Goal: Task Accomplishment & Management: Manage account settings

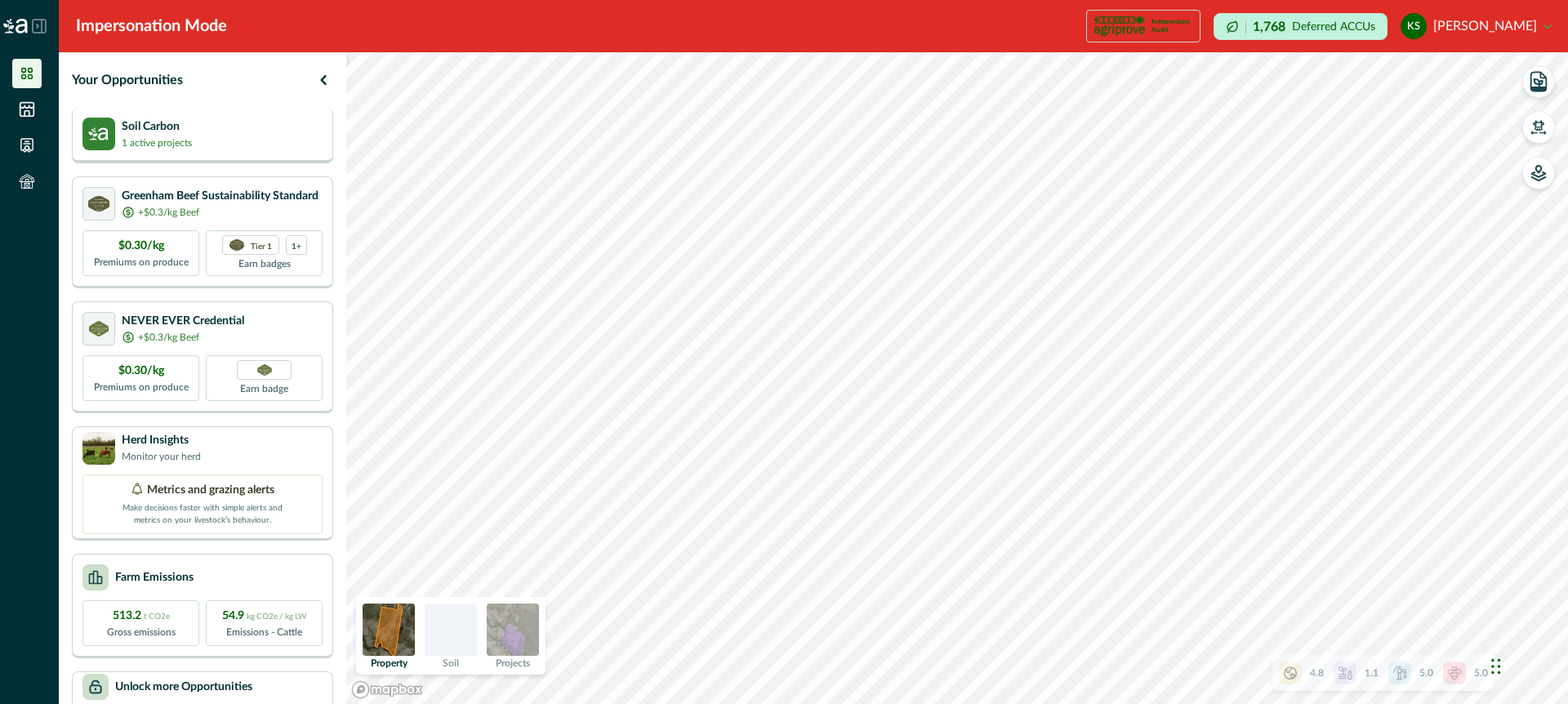
click at [275, 144] on div "Soil Carbon 1 active projects" at bounding box center [202, 133] width 240 height 33
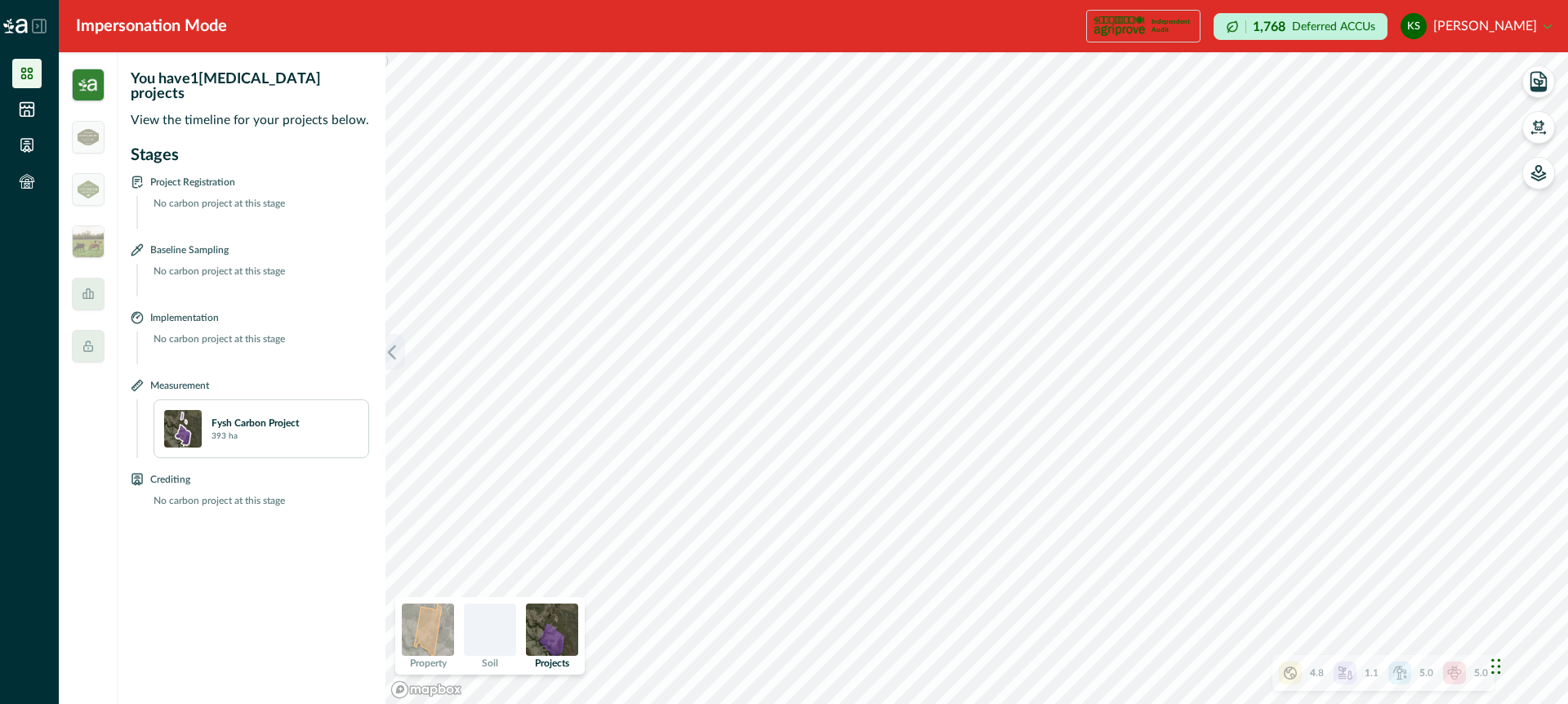
click at [397, 359] on button "button" at bounding box center [395, 352] width 20 height 36
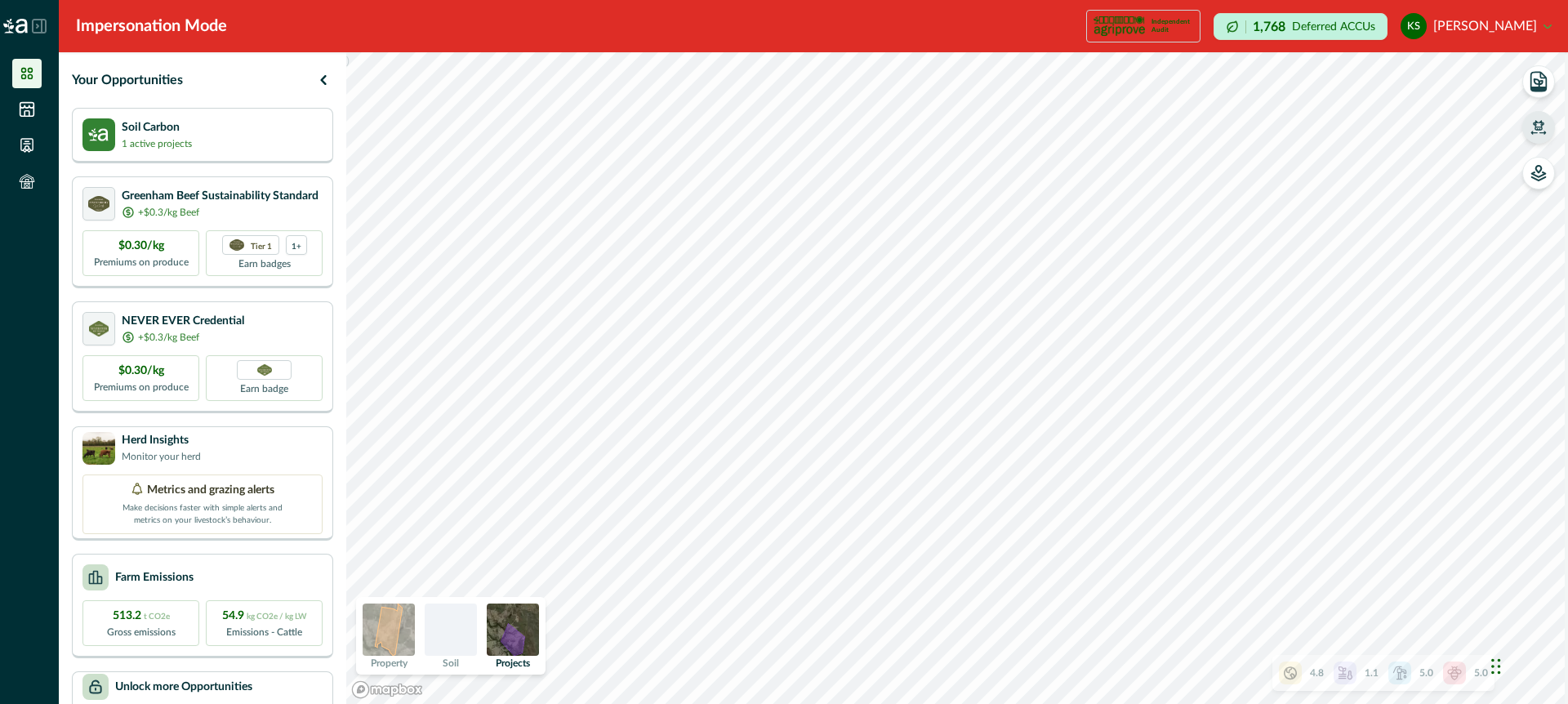
click at [1536, 138] on button "button" at bounding box center [1538, 126] width 33 height 33
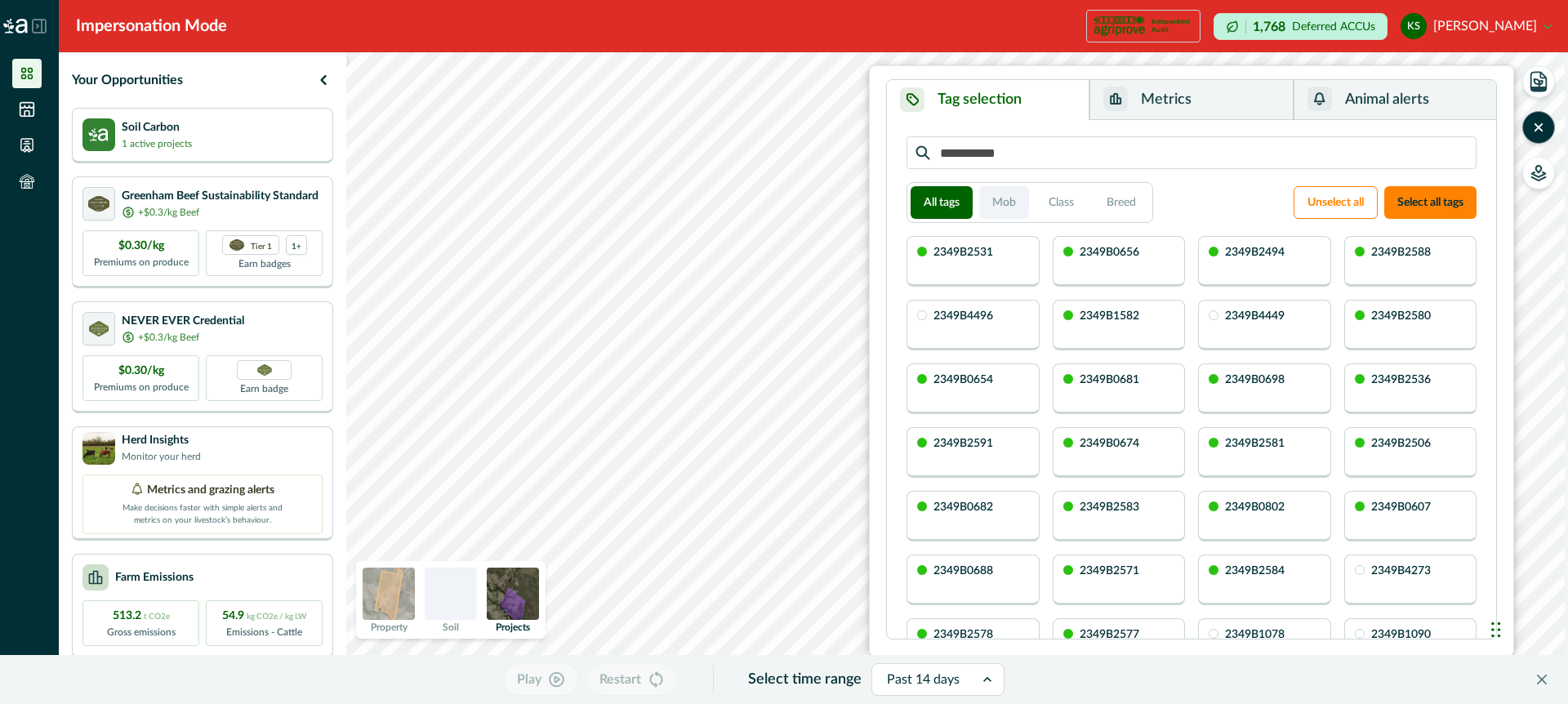
click at [1012, 206] on button "Mob" at bounding box center [1004, 202] width 50 height 33
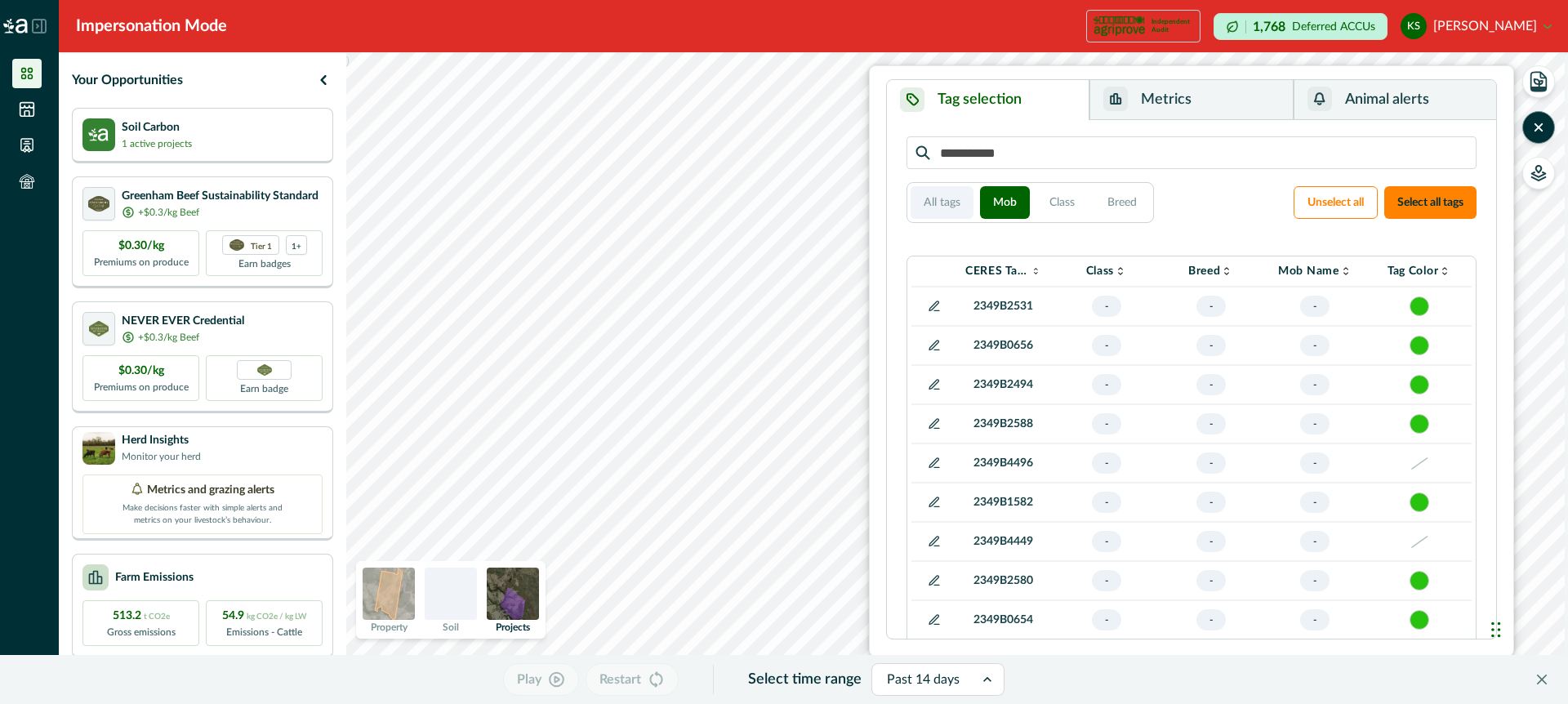
click at [952, 201] on button "All tags" at bounding box center [941, 202] width 63 height 33
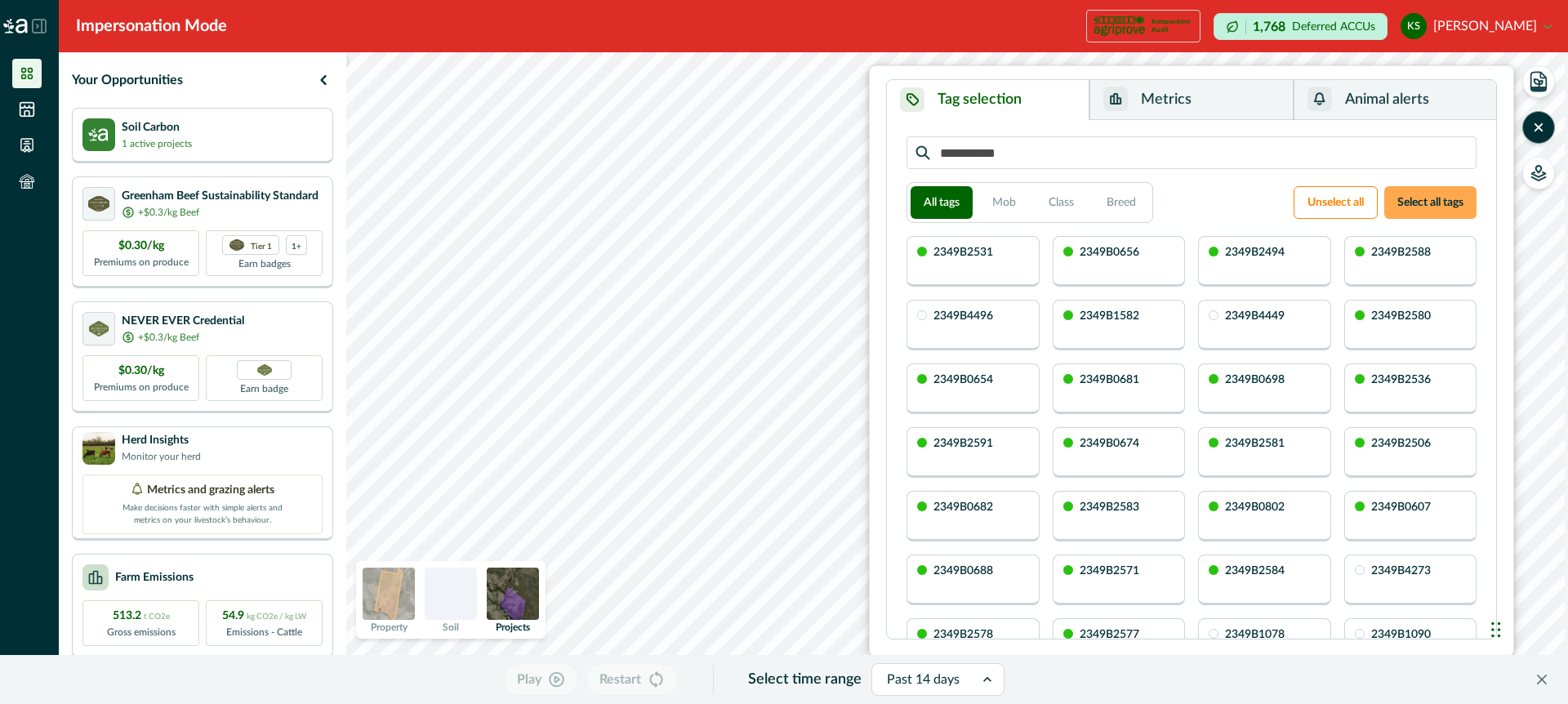
click at [1409, 200] on button "Select all tags" at bounding box center [1430, 202] width 93 height 33
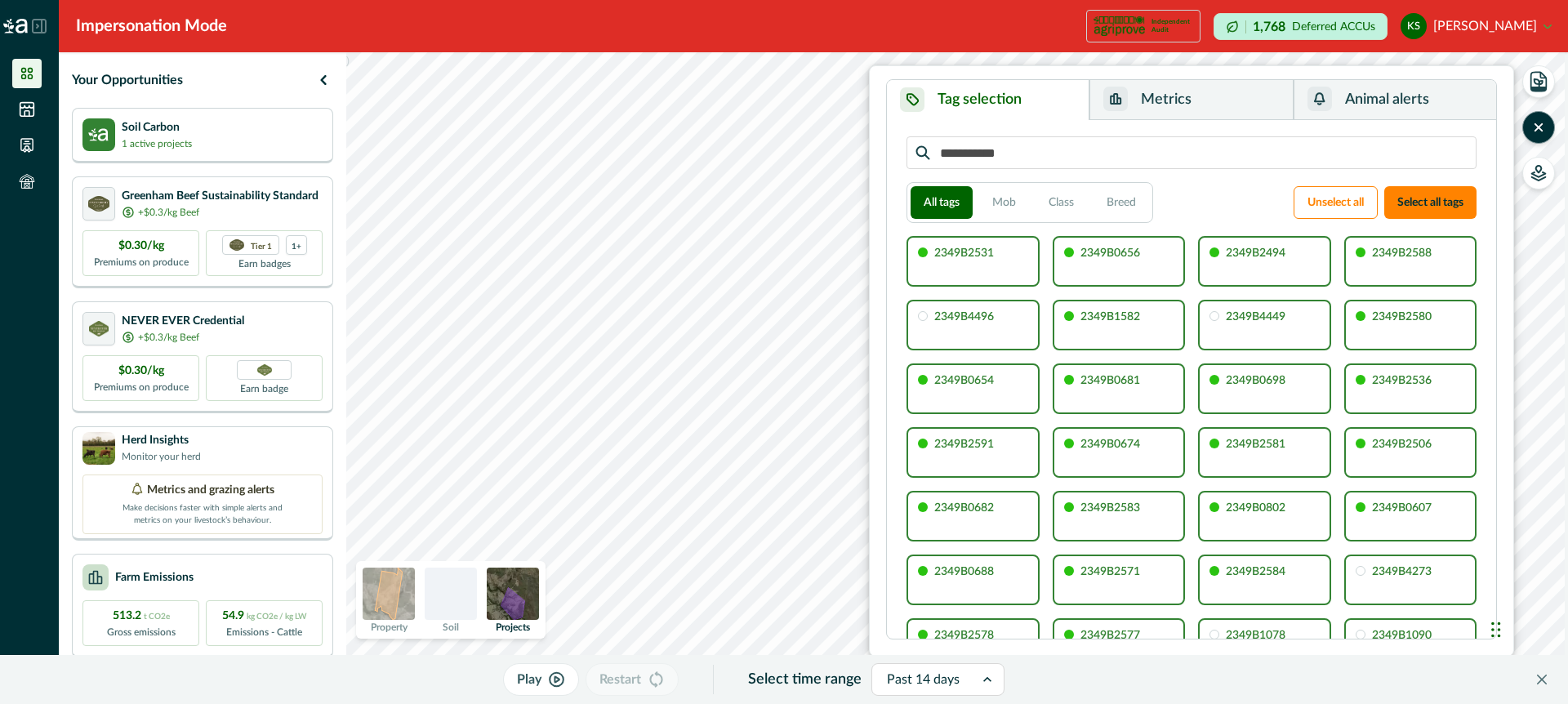
click at [1206, 100] on button "Metrics" at bounding box center [1190, 100] width 203 height 40
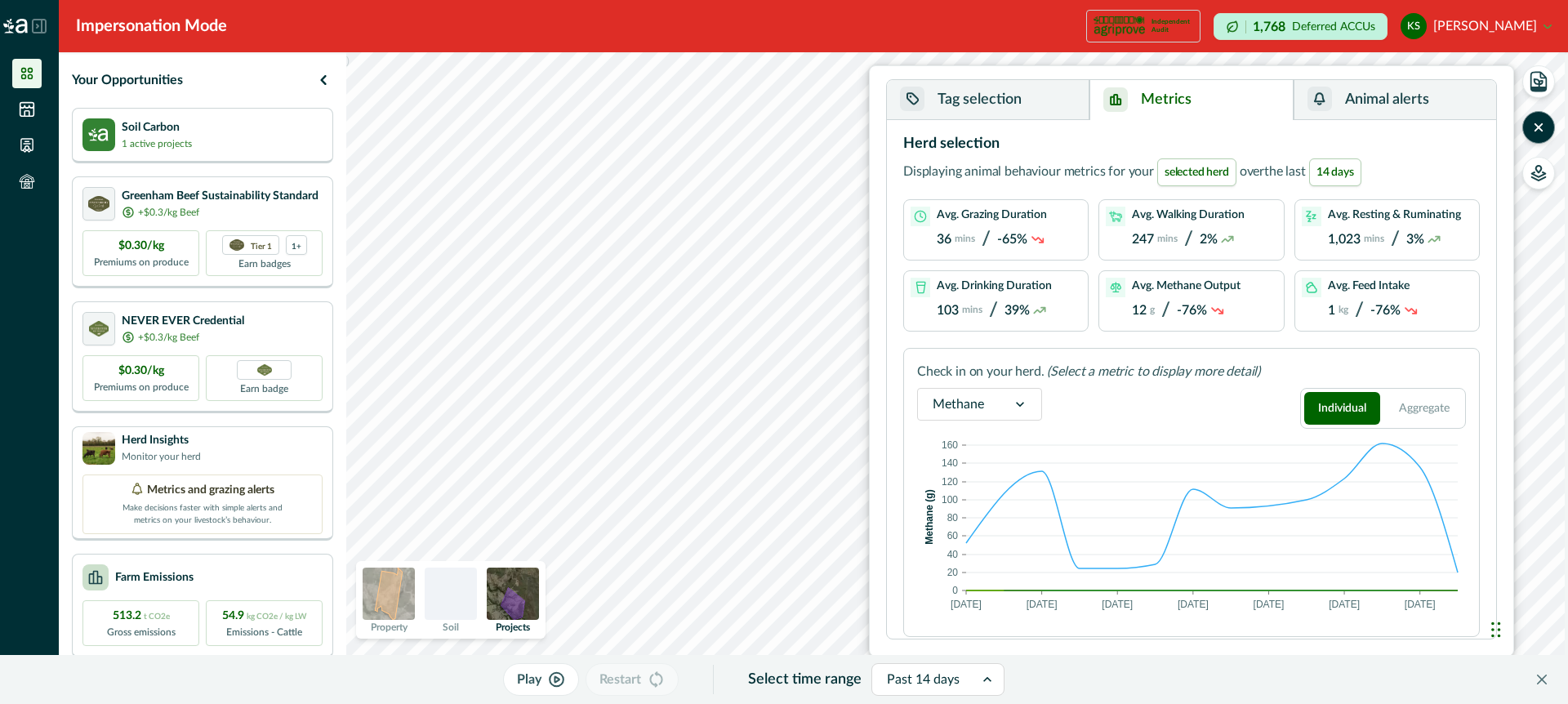
click at [1019, 402] on icon at bounding box center [1020, 404] width 16 height 16
click at [977, 518] on div "Activities" at bounding box center [979, 518] width 124 height 30
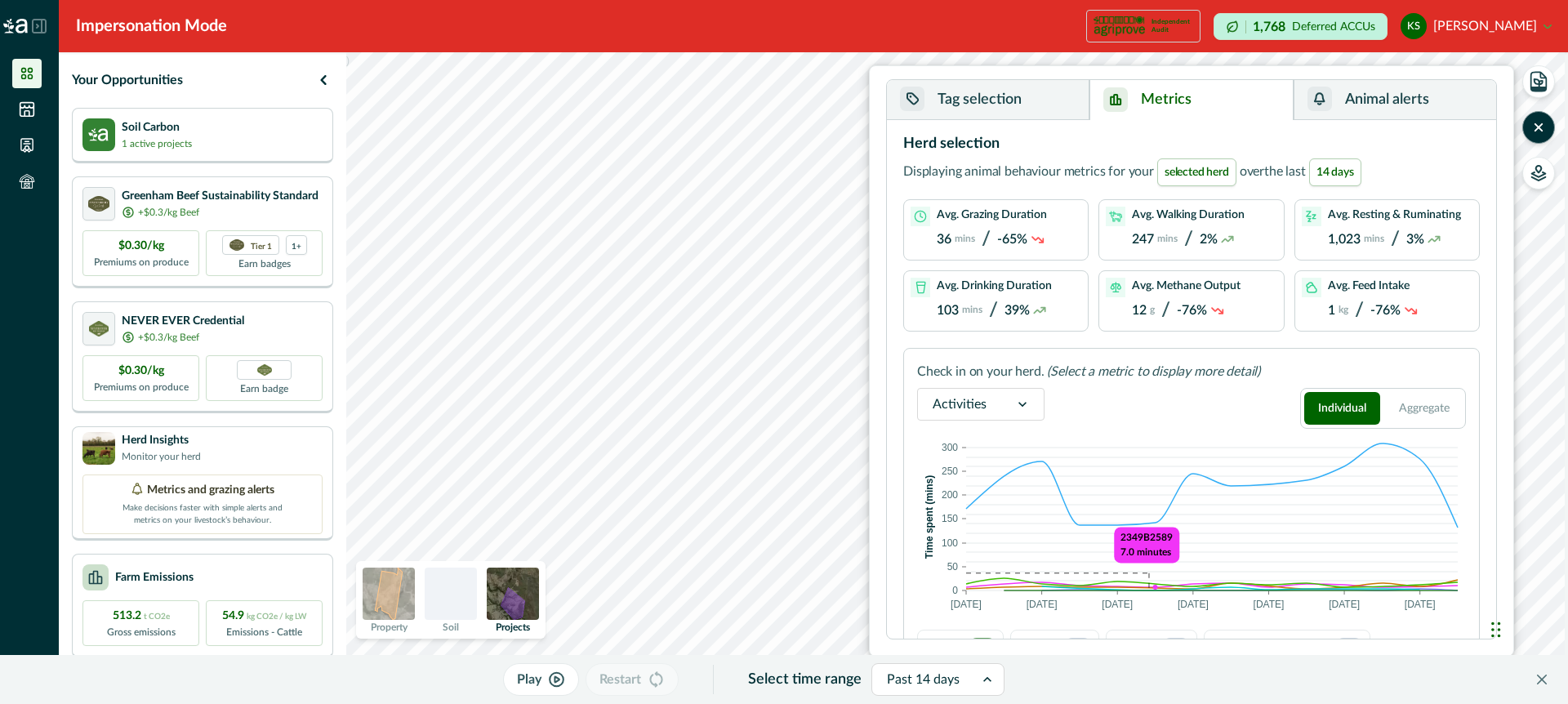
scroll to position [37, 0]
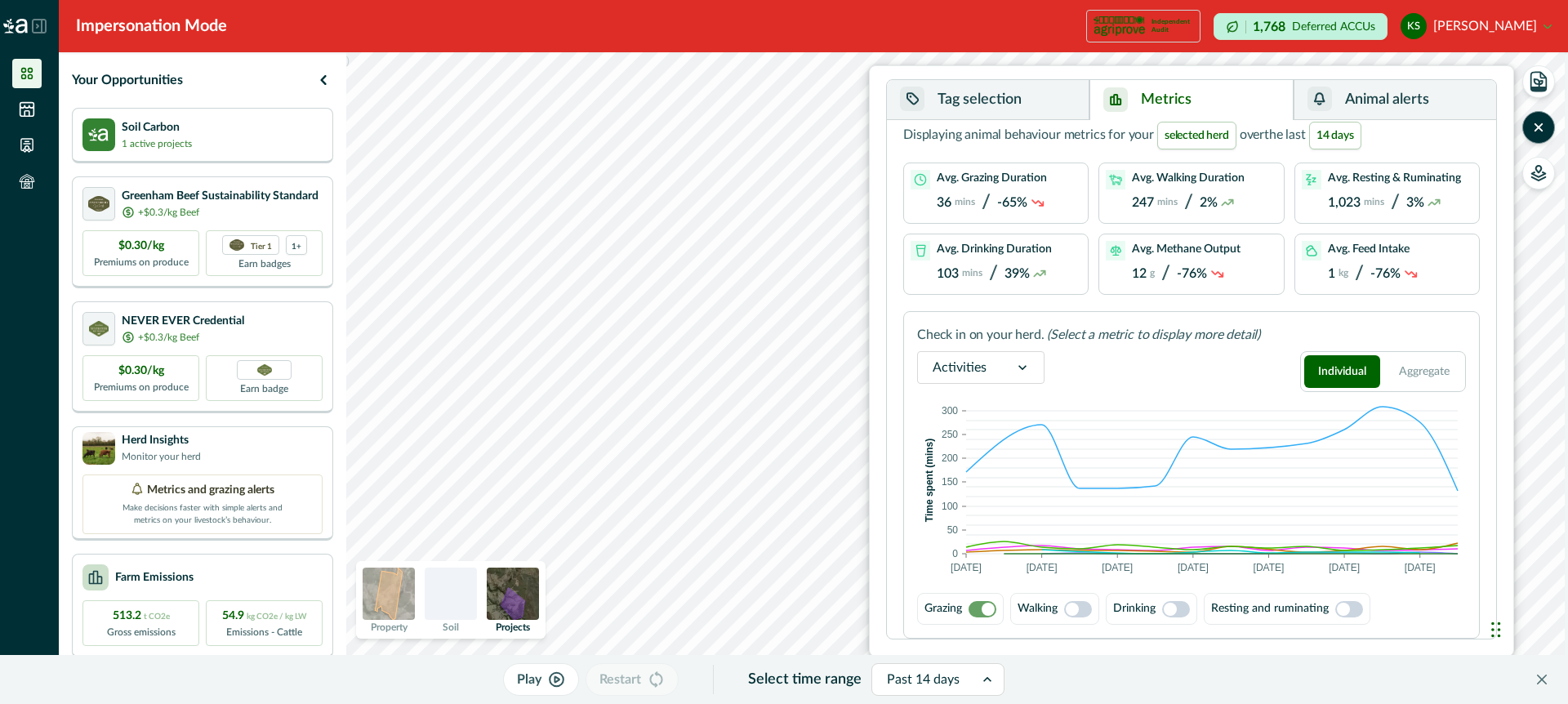
click at [1085, 608] on span at bounding box center [1078, 608] width 28 height 16
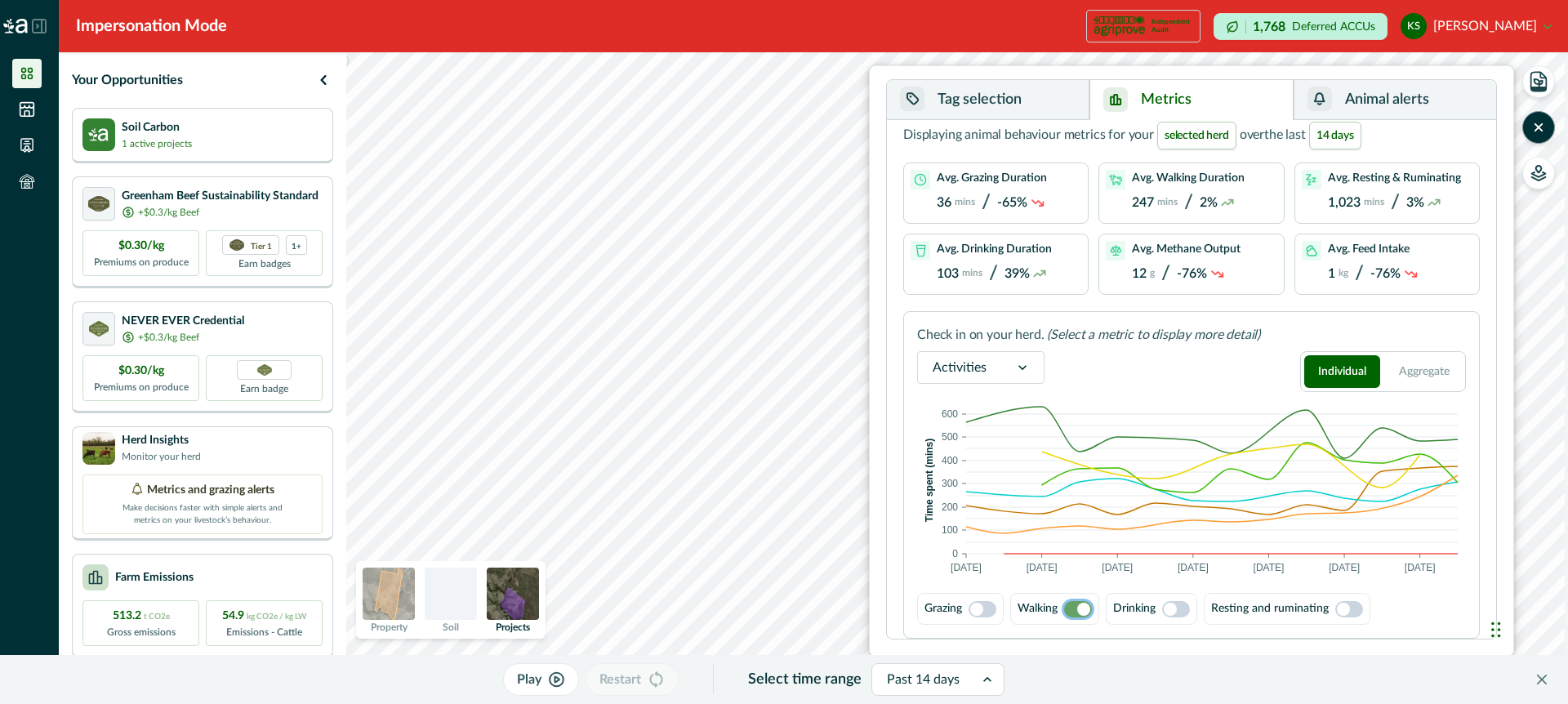
click at [1186, 607] on span at bounding box center [1176, 608] width 28 height 16
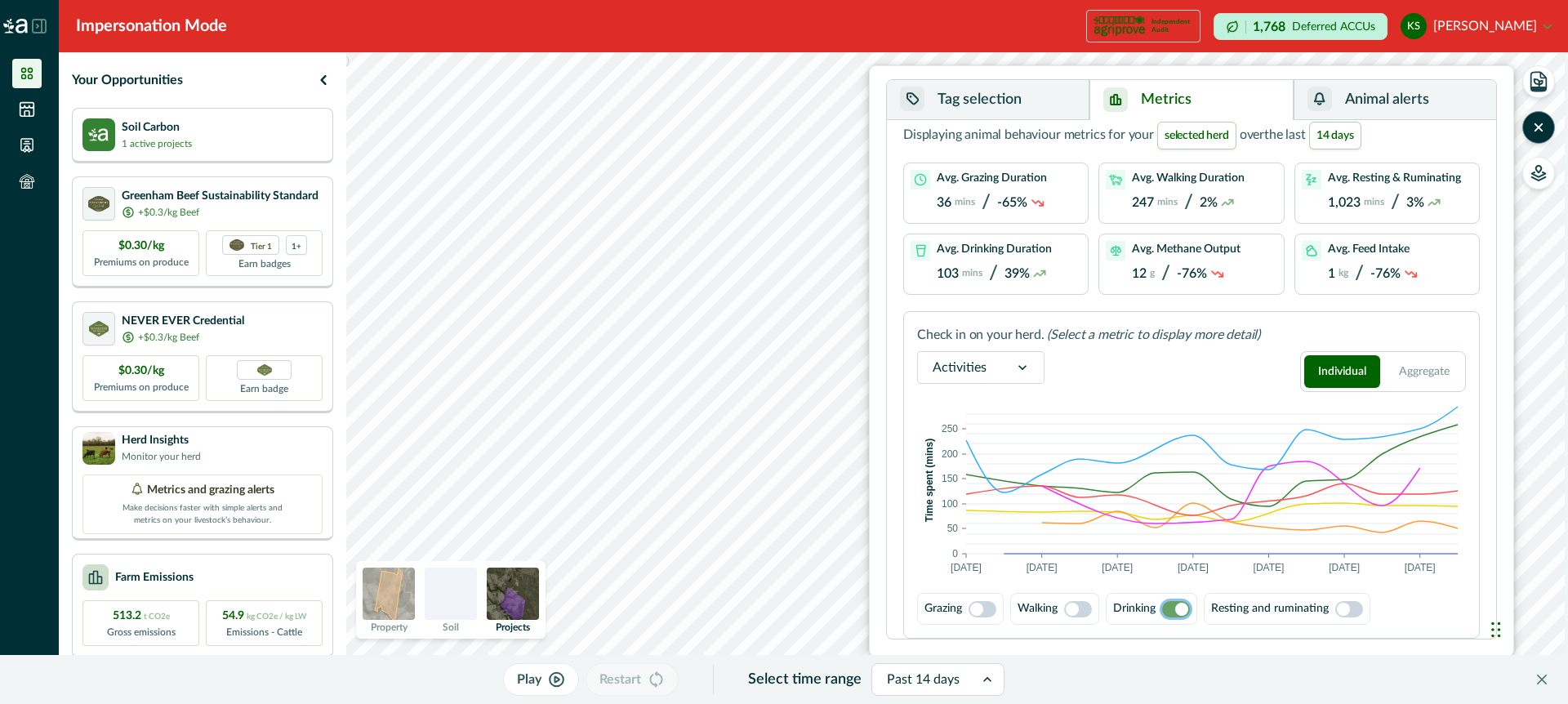
click at [1080, 604] on span at bounding box center [1078, 608] width 28 height 16
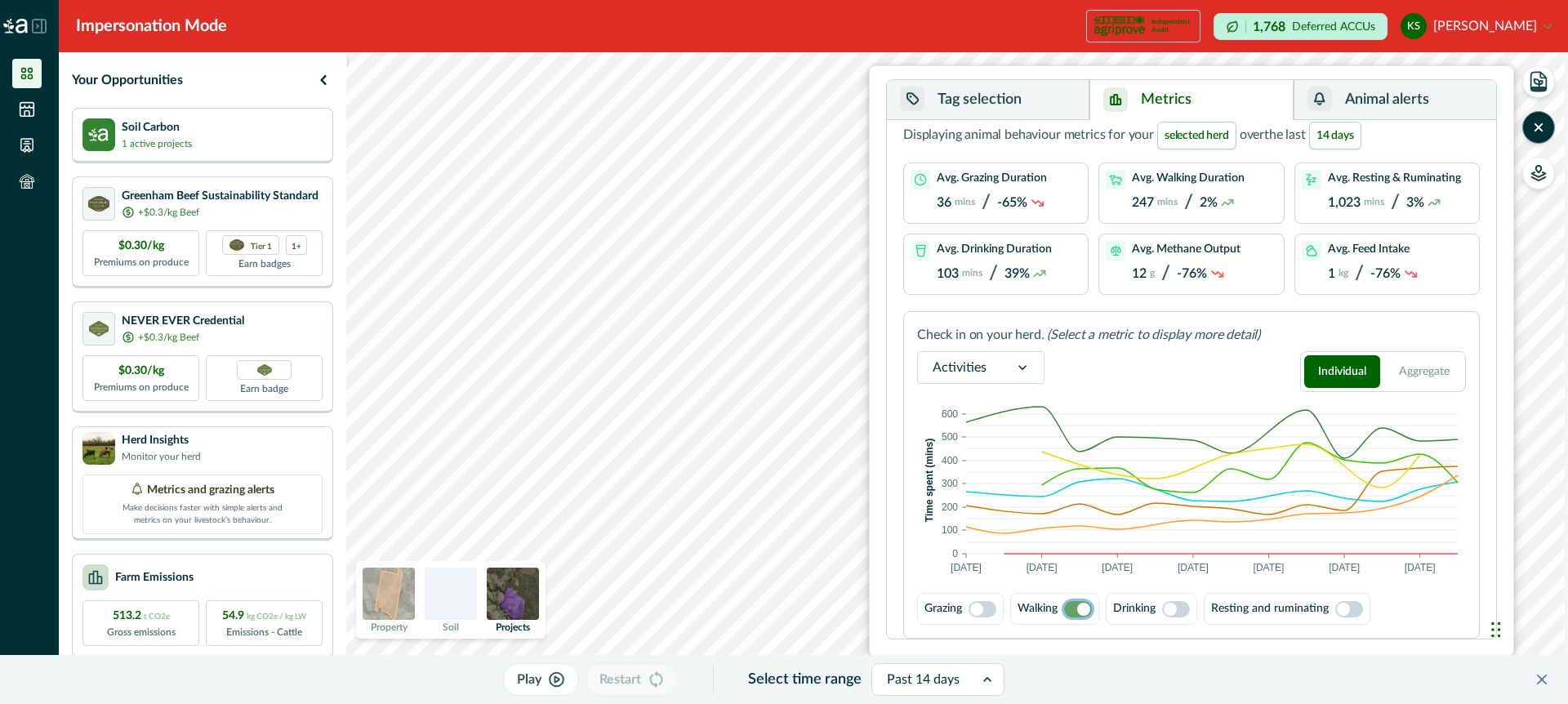
click at [987, 605] on span at bounding box center [982, 608] width 28 height 16
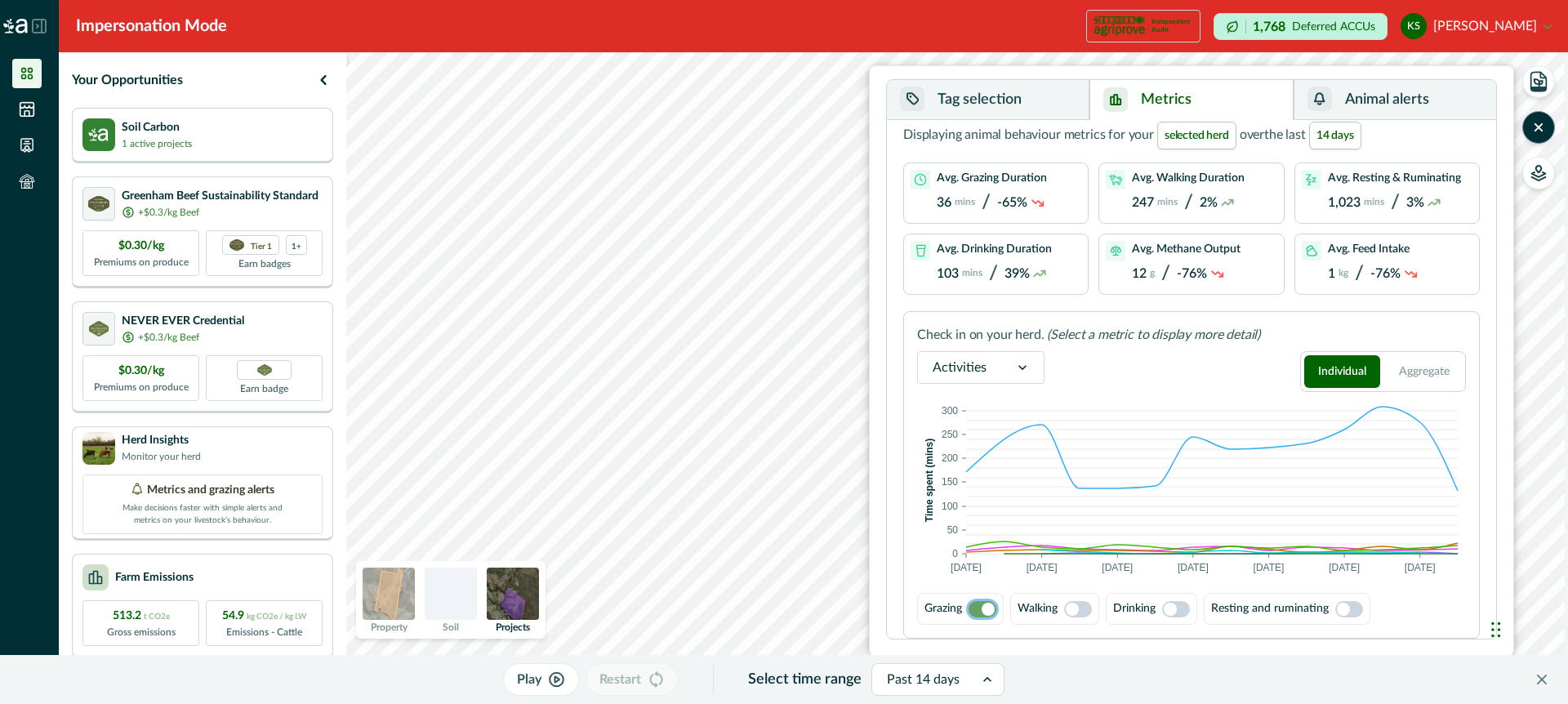
click at [1047, 95] on button "Tag selection" at bounding box center [987, 100] width 202 height 40
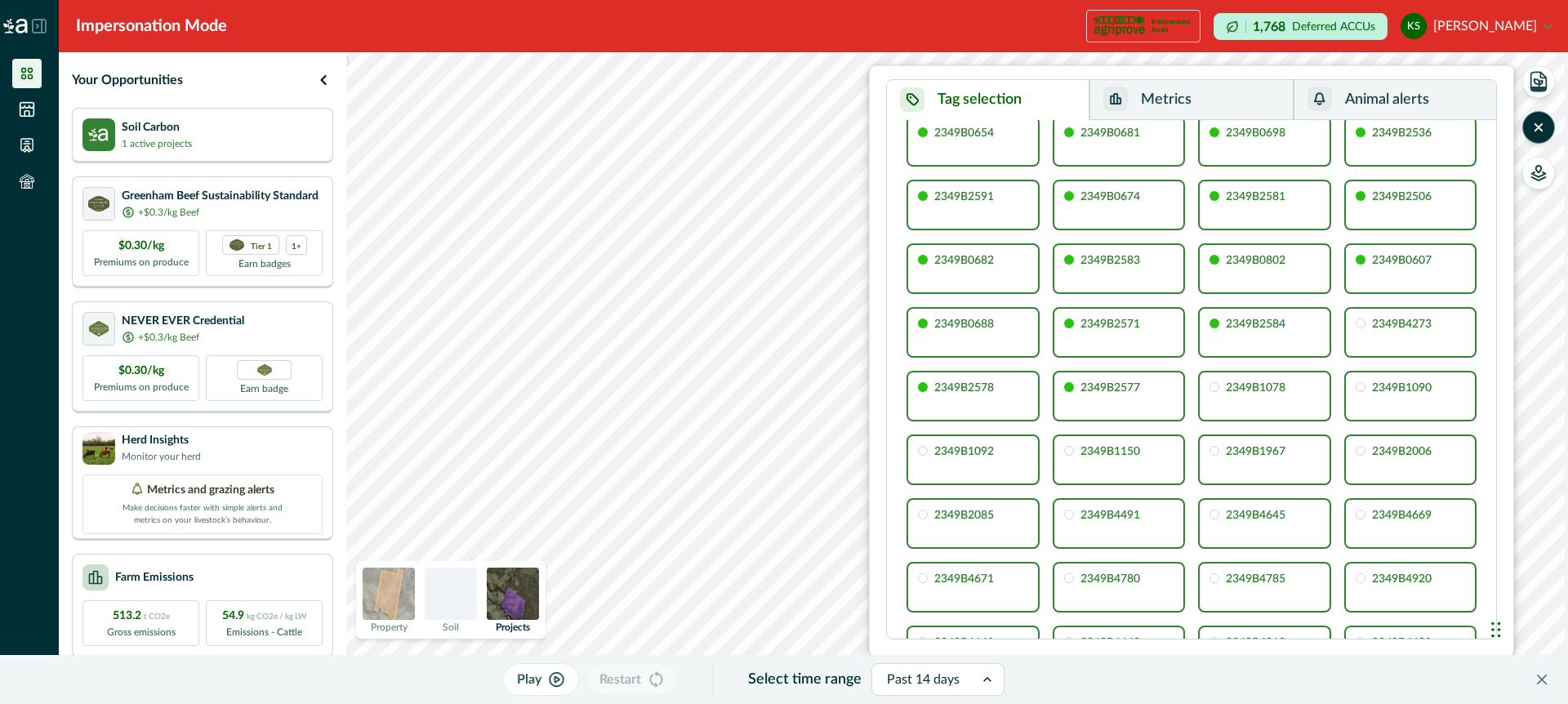
scroll to position [0, 0]
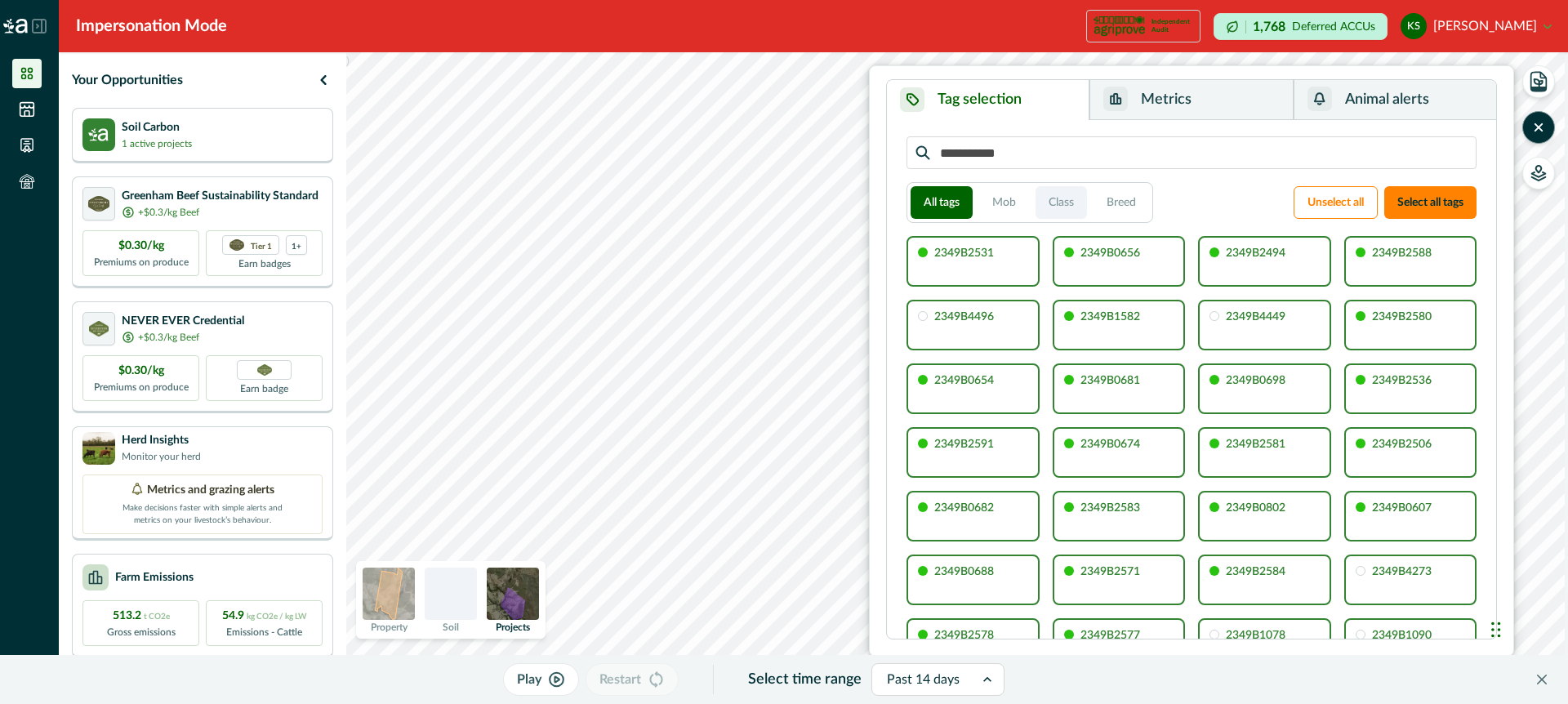
click at [1066, 201] on button "Class" at bounding box center [1061, 202] width 52 height 33
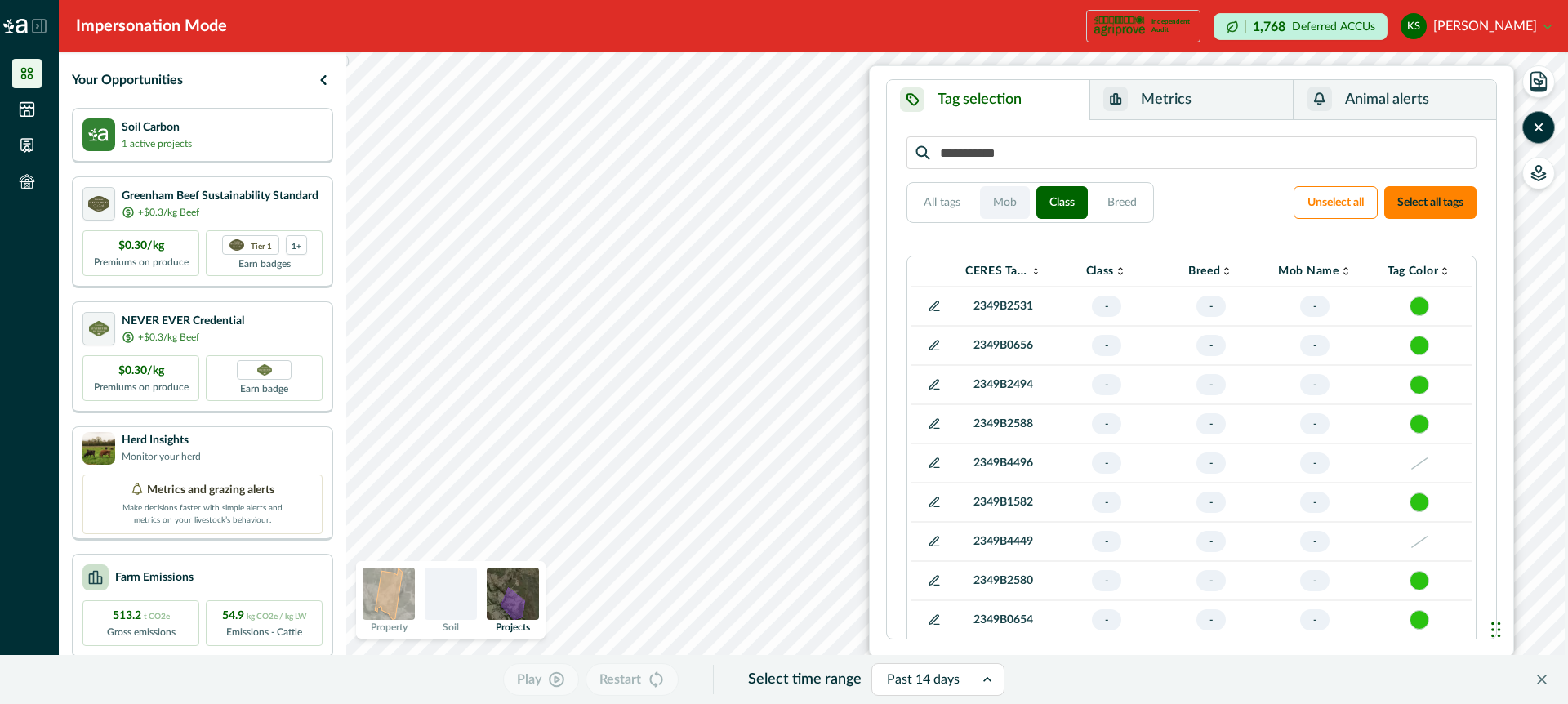
click at [1005, 203] on button "Mob" at bounding box center [1005, 202] width 50 height 33
click at [1372, 108] on button "Animal alerts" at bounding box center [1394, 100] width 202 height 40
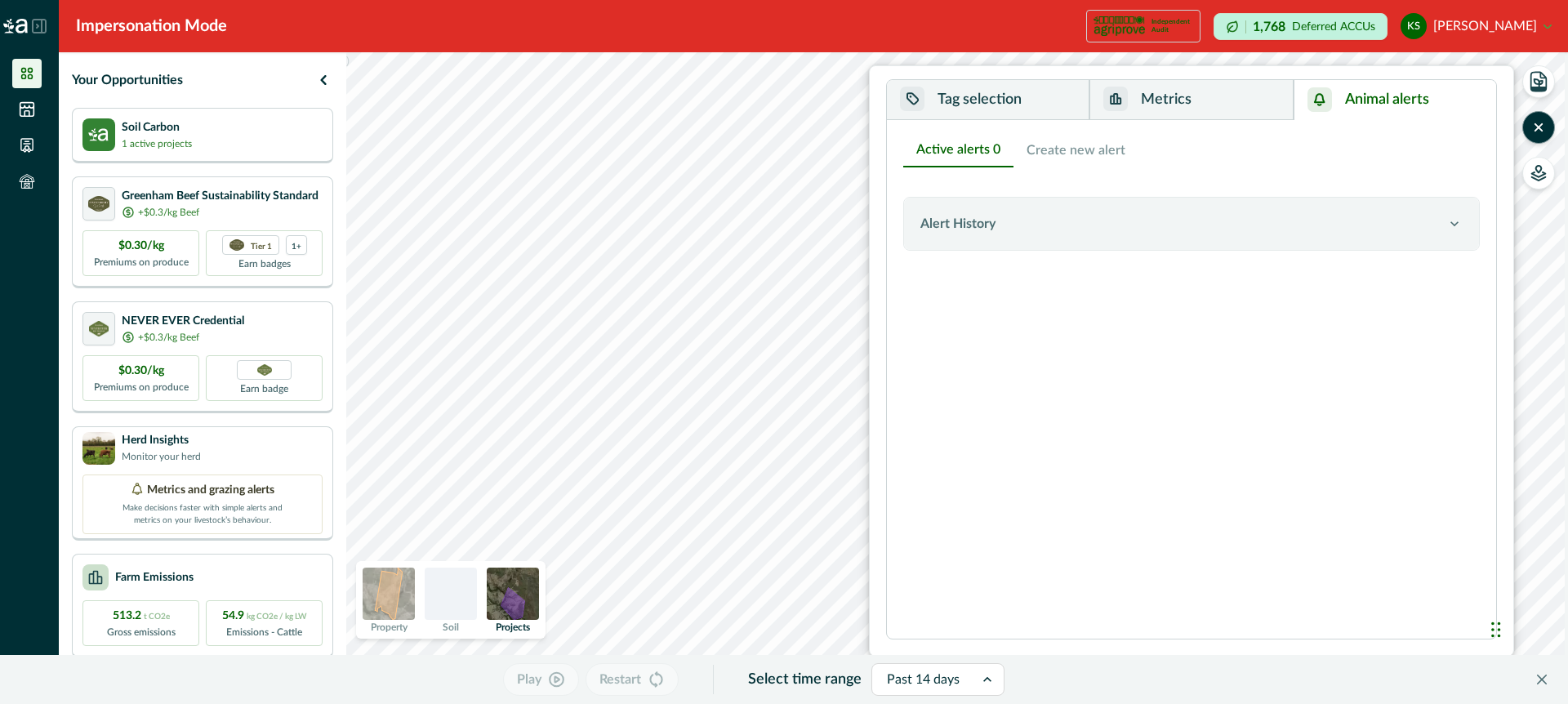
click at [1076, 151] on button "Create new alert" at bounding box center [1075, 150] width 125 height 34
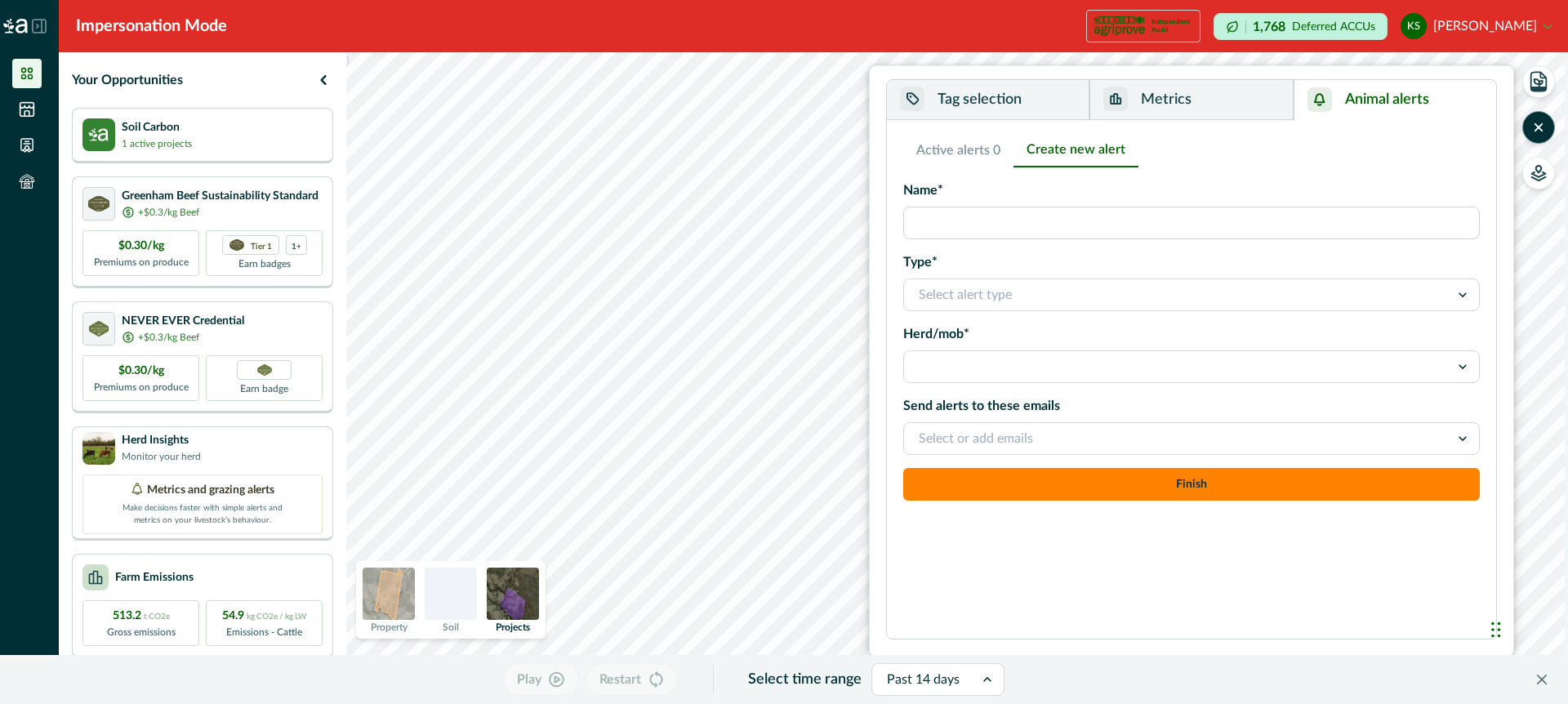
click at [1093, 289] on div at bounding box center [1176, 294] width 516 height 23
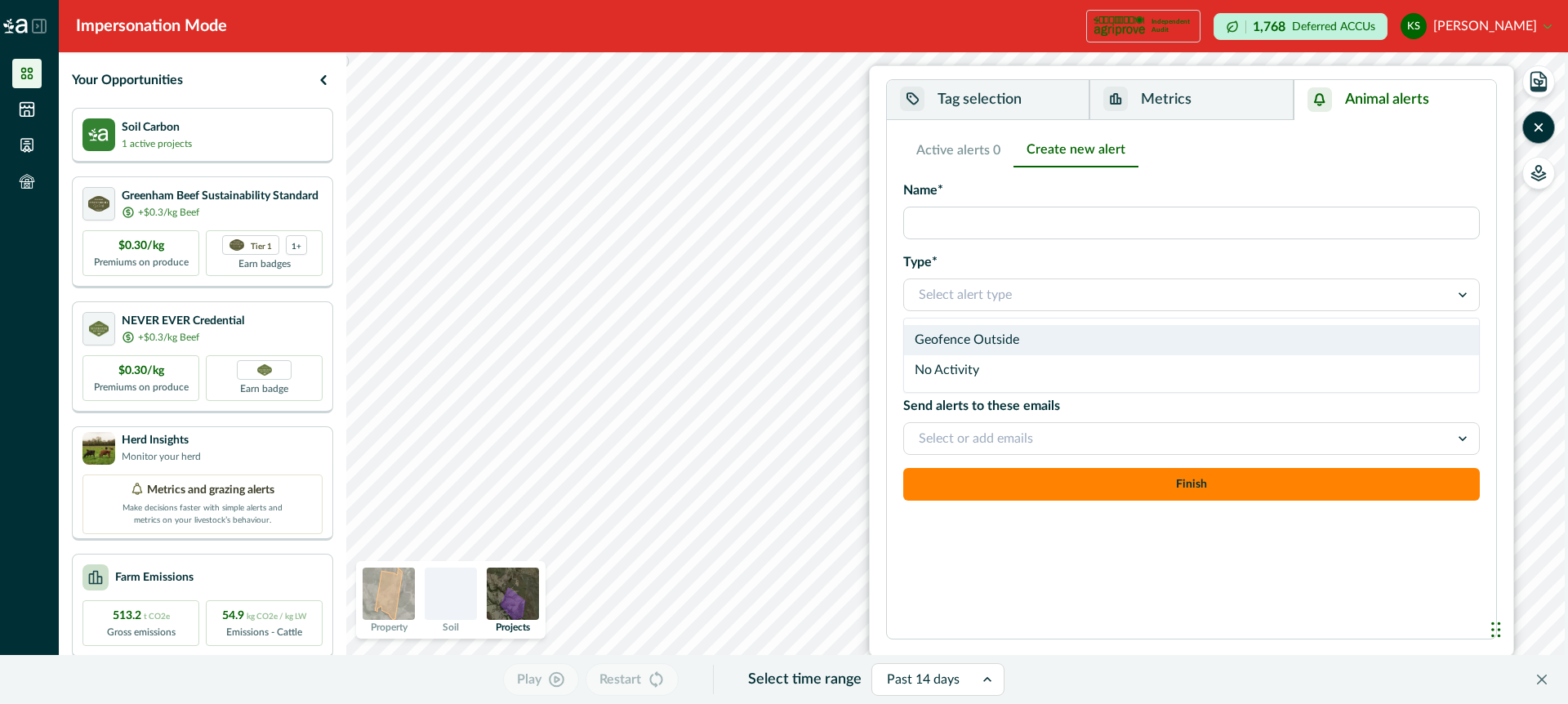
click at [1064, 340] on div "Geofence Outside" at bounding box center [1190, 340] width 575 height 30
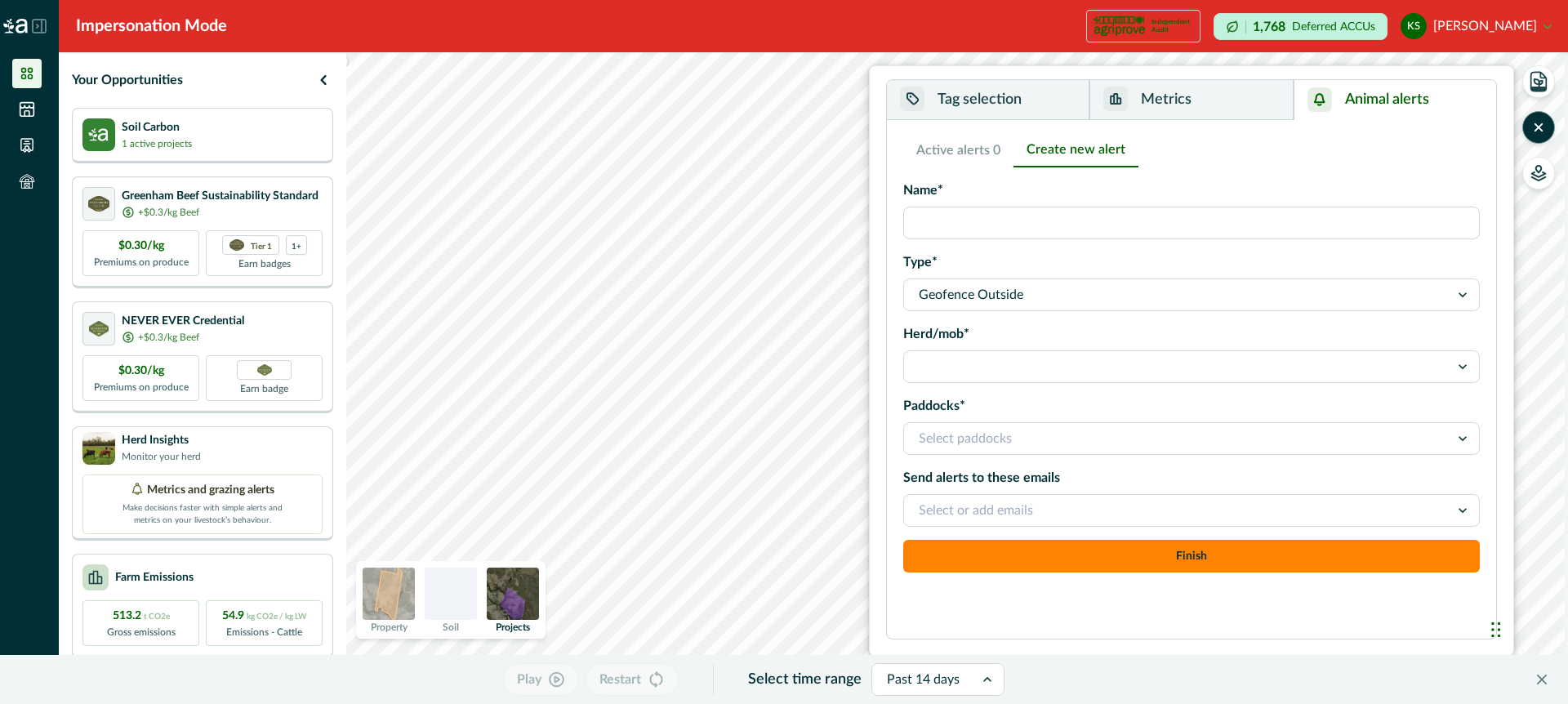
click at [1069, 364] on div at bounding box center [1176, 366] width 516 height 23
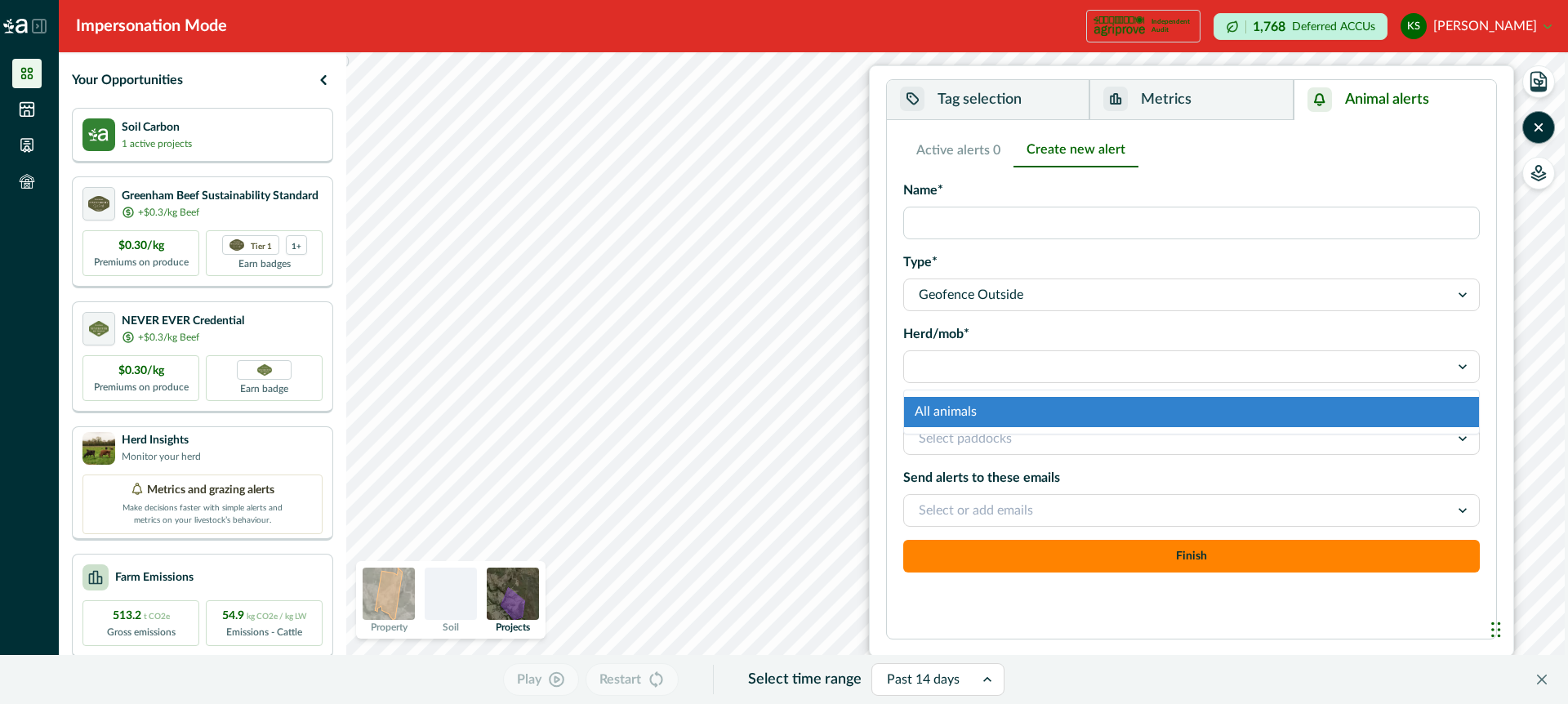
click at [1057, 414] on div "All animals" at bounding box center [1190, 411] width 575 height 30
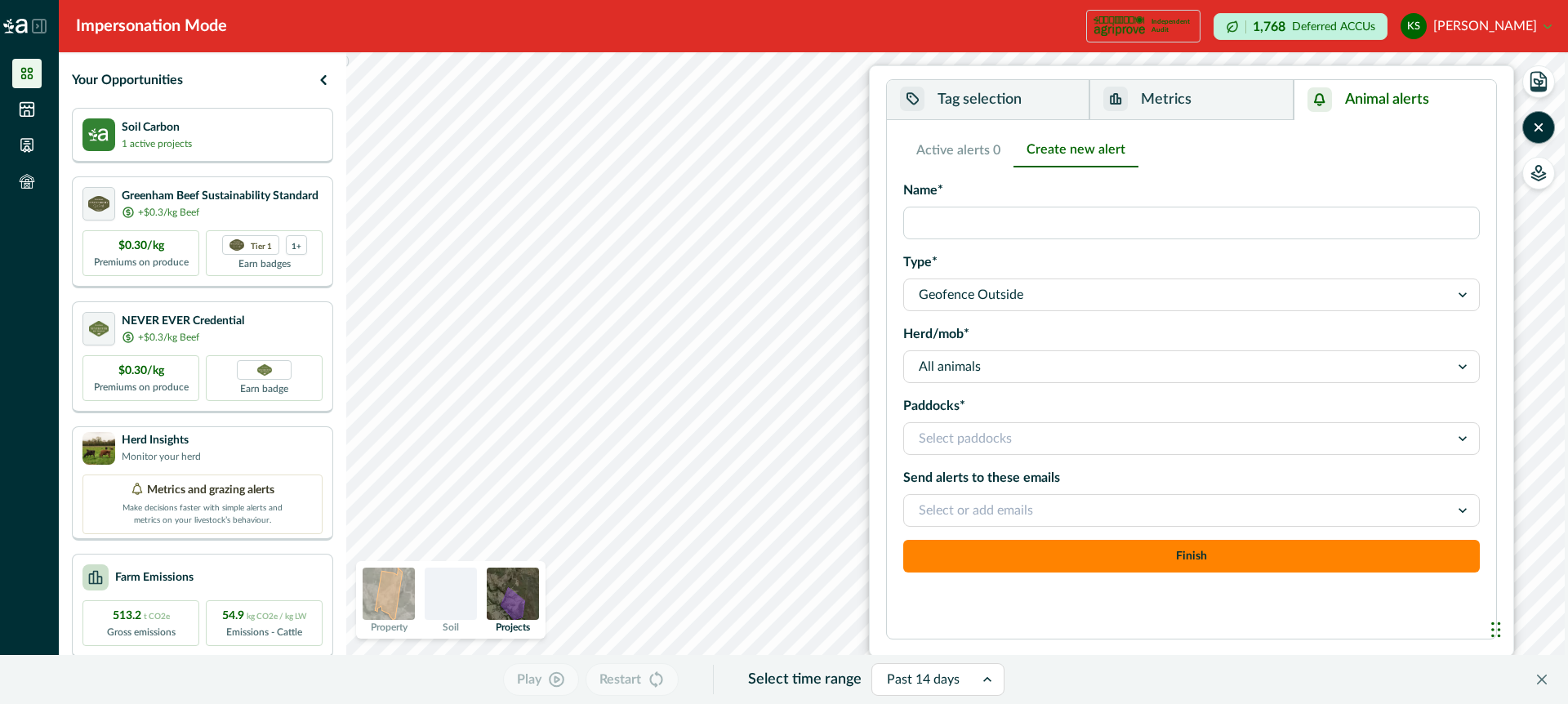
click at [1062, 438] on div at bounding box center [1176, 438] width 516 height 23
click at [1057, 440] on div at bounding box center [1176, 438] width 516 height 23
click at [1223, 97] on button "Metrics" at bounding box center [1190, 100] width 203 height 40
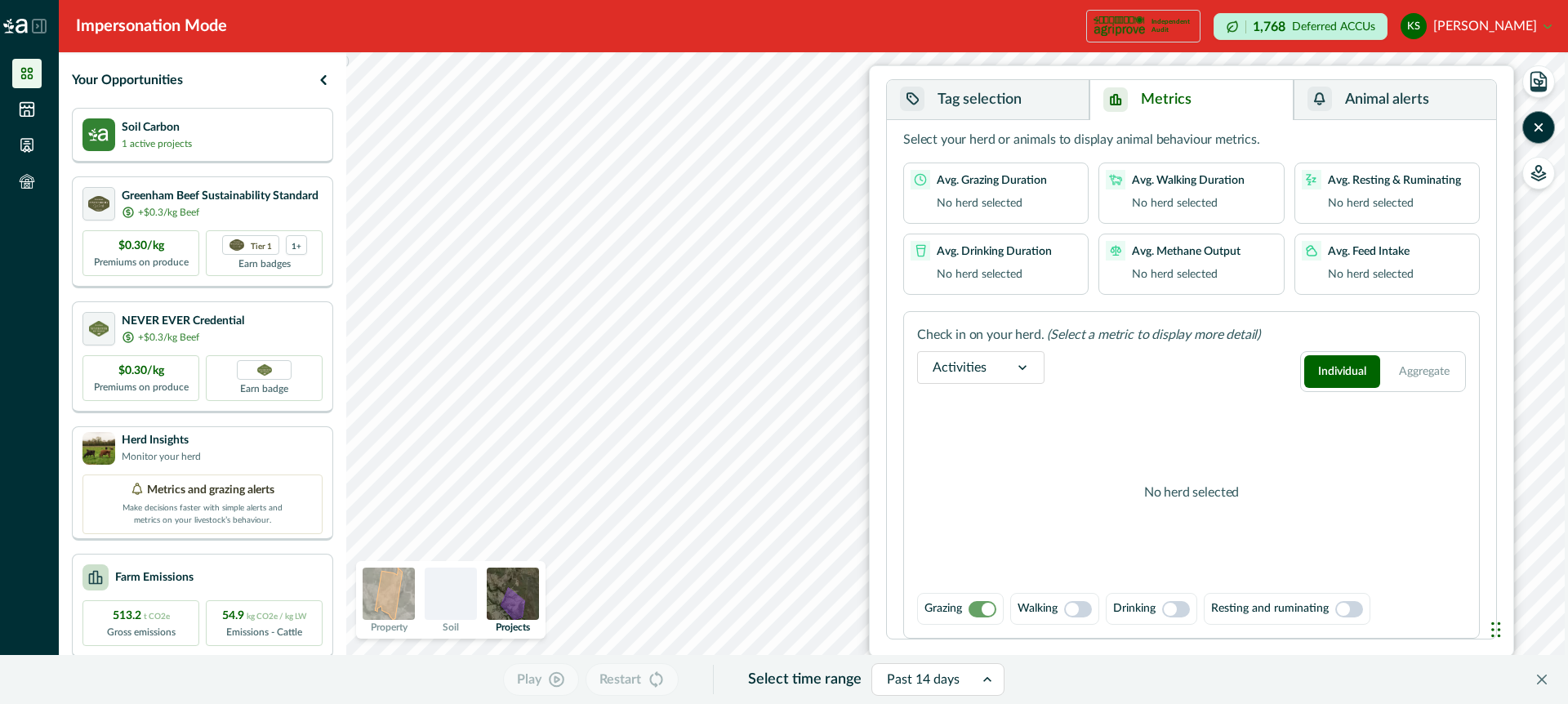
scroll to position [29, 0]
click at [1047, 94] on button "Tag selection" at bounding box center [987, 100] width 202 height 40
